Goal: Find specific page/section: Find specific page/section

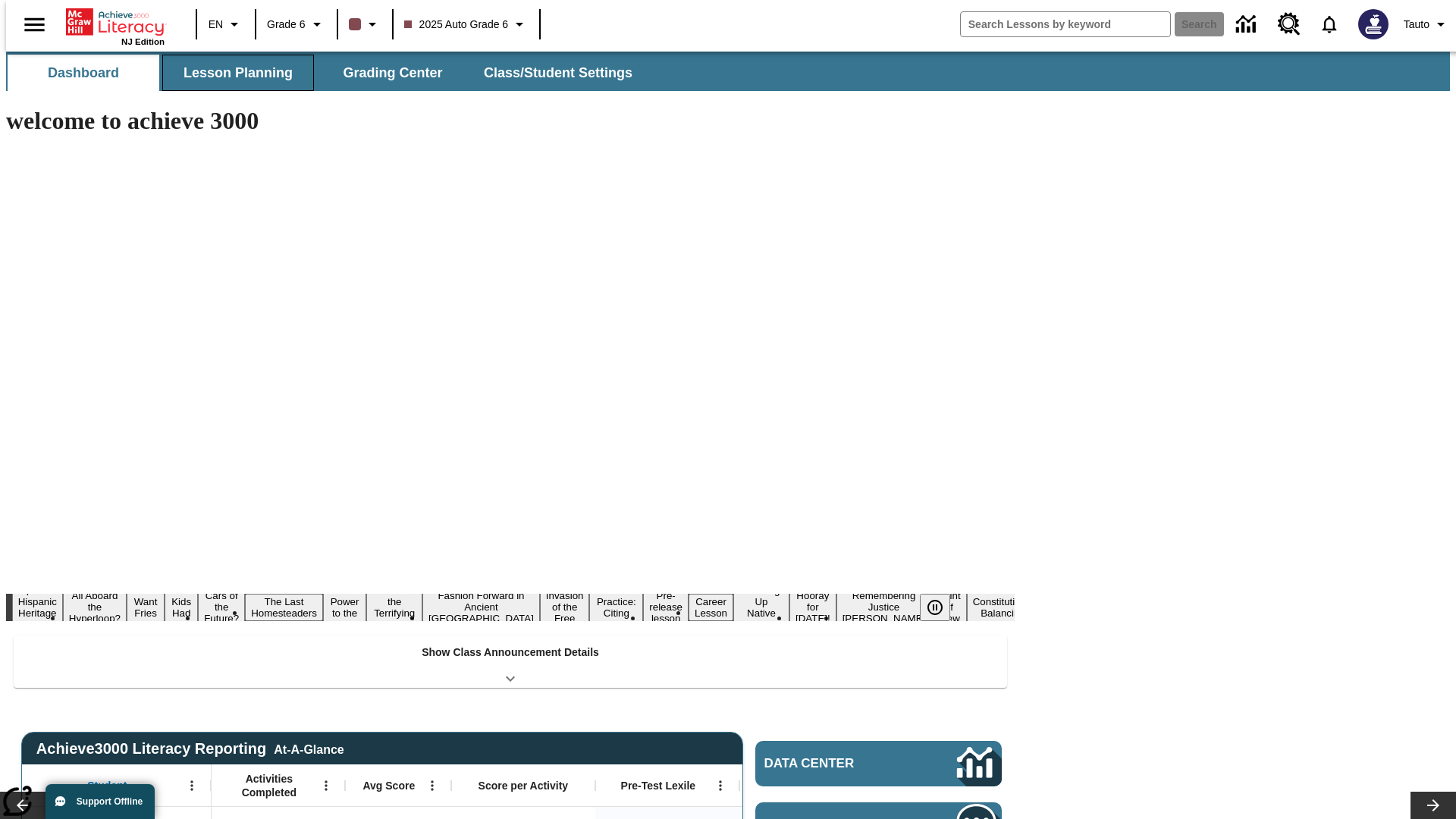
click at [232, 73] on button "Lesson Planning" at bounding box center [238, 73] width 152 height 36
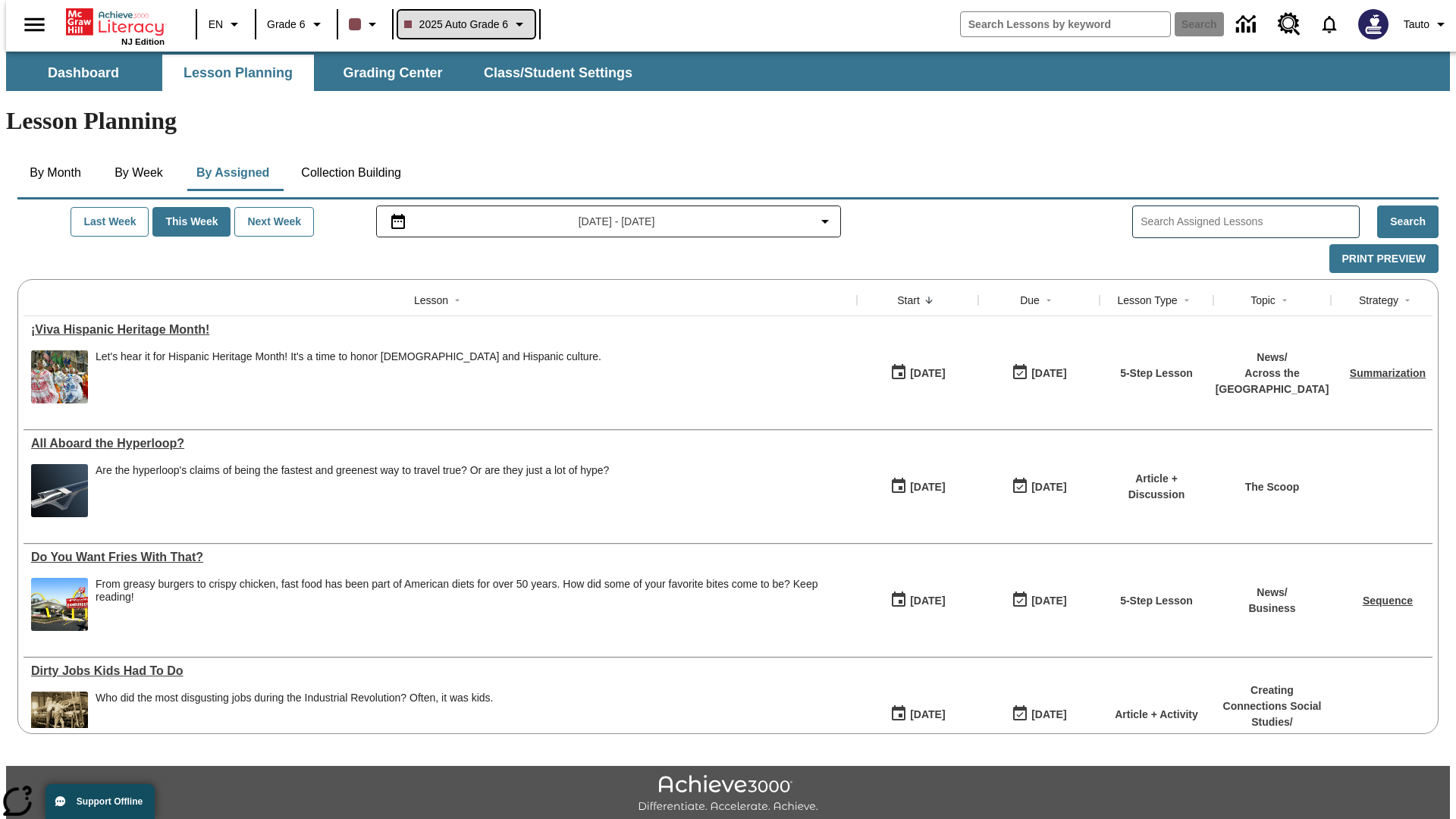
click at [464, 24] on span "2025 Auto Grade 6" at bounding box center [457, 24] width 104 height 16
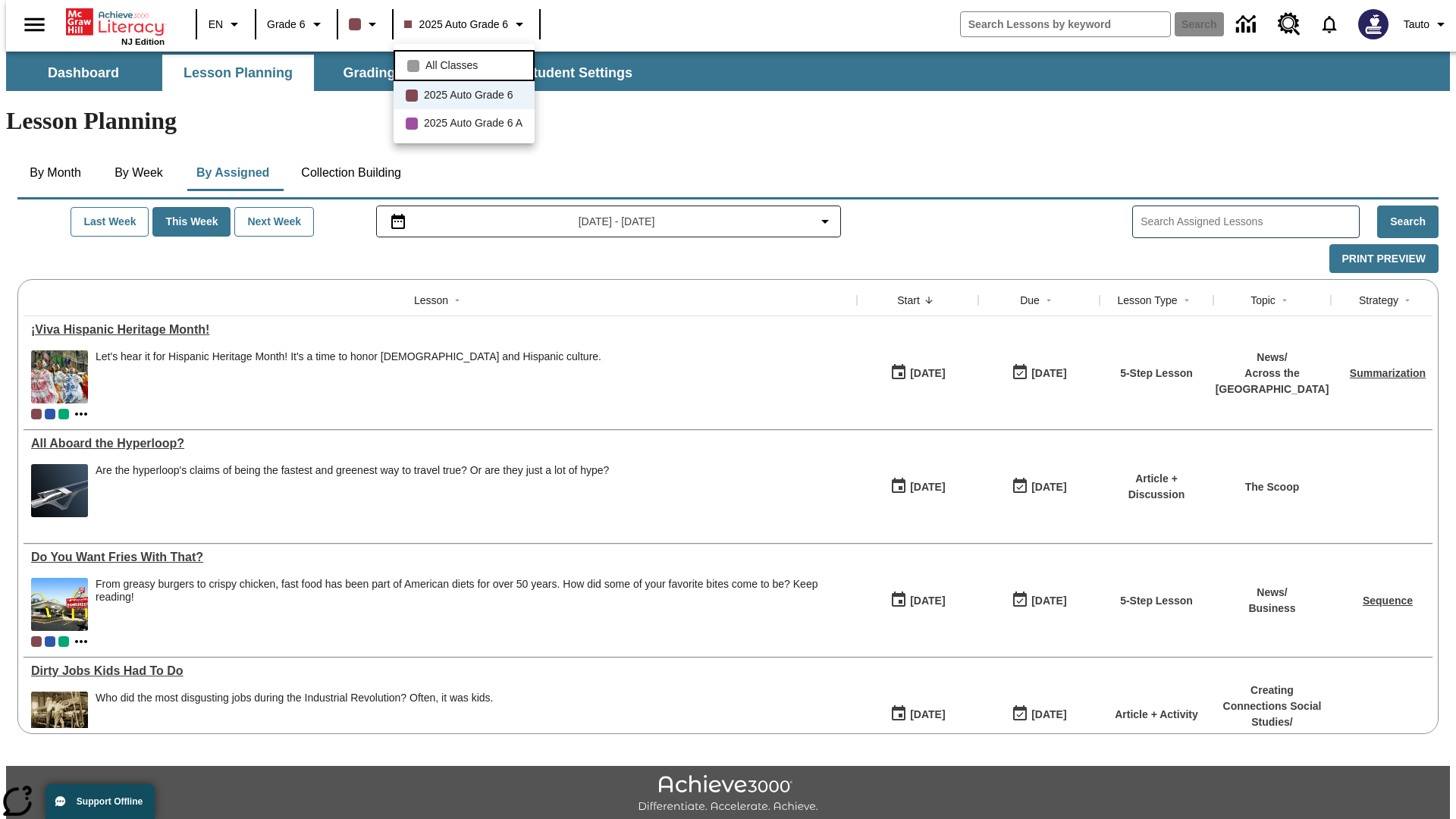
click at [466, 64] on span "All Classes" at bounding box center [451, 66] width 52 height 16
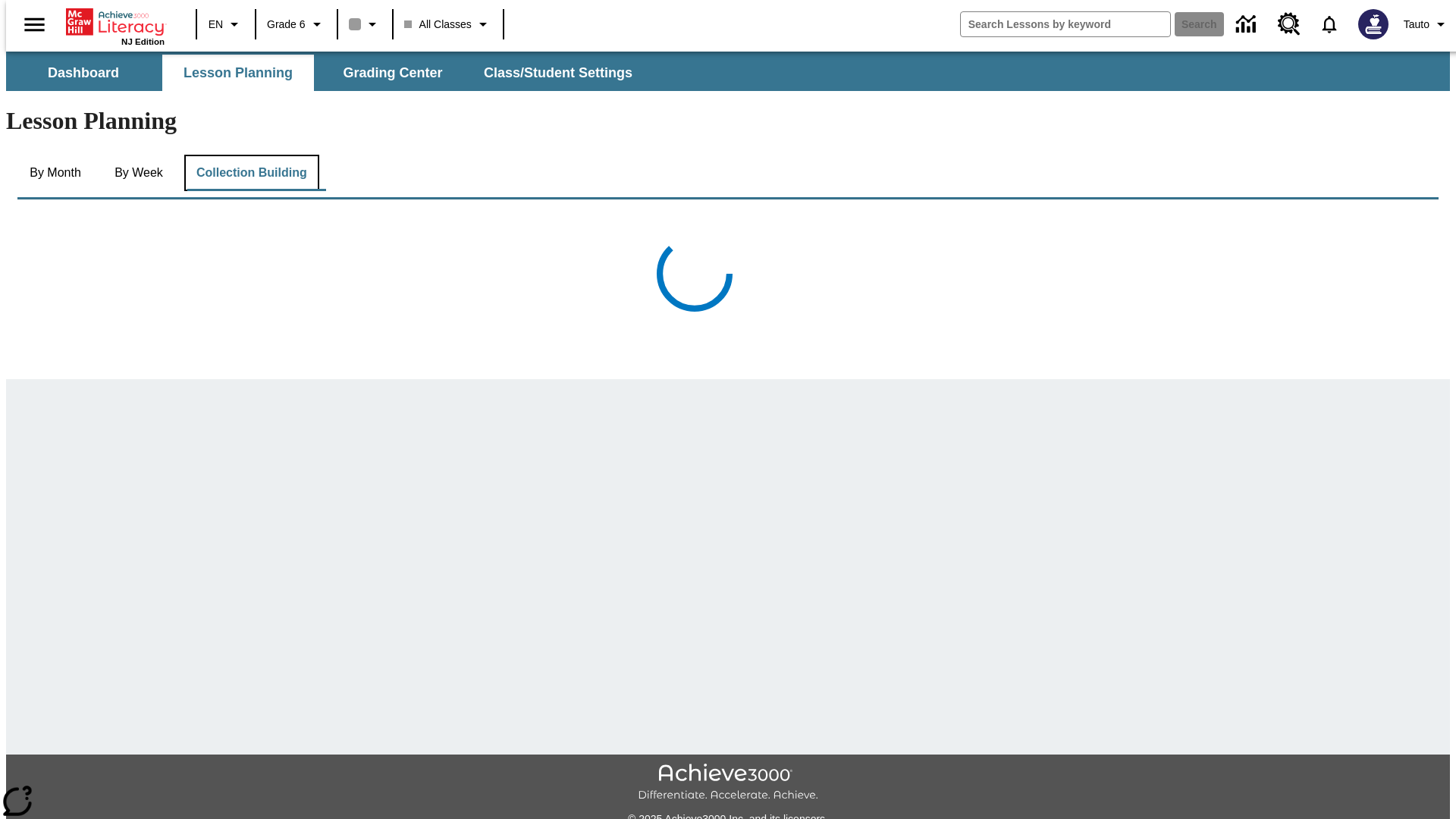
click at [250, 155] on button "Collection Building" at bounding box center [251, 173] width 135 height 36
